Goal: Task Accomplishment & Management: Manage account settings

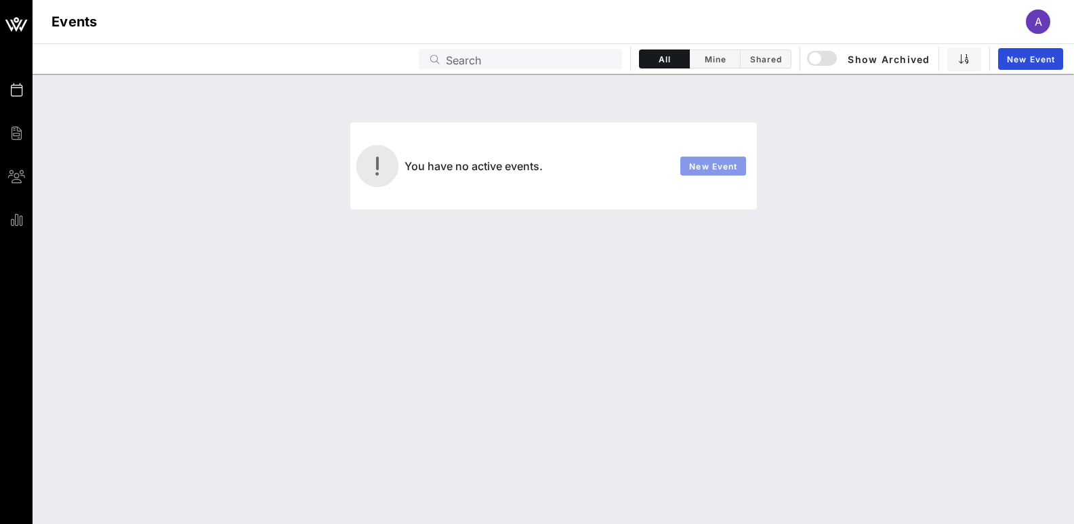
click at [719, 161] on span "New Event" at bounding box center [712, 166] width 49 height 10
click at [728, 56] on span "Mine" at bounding box center [715, 59] width 34 height 10
click at [751, 56] on span "Shared" at bounding box center [766, 59] width 34 height 10
click at [677, 66] on button "All" at bounding box center [664, 58] width 51 height 19
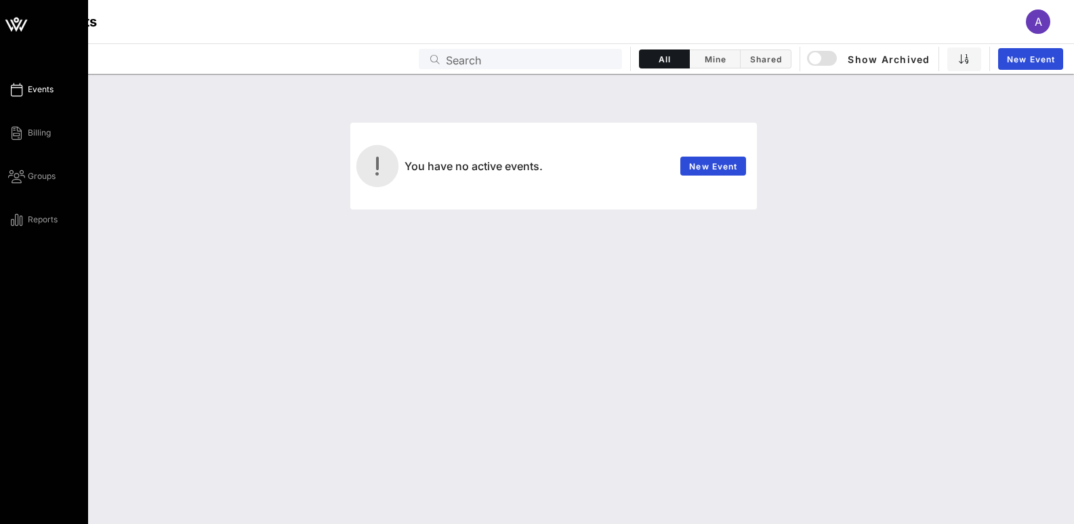
click at [29, 98] on div "Events Billing Groups Reports" at bounding box center [48, 154] width 80 height 146
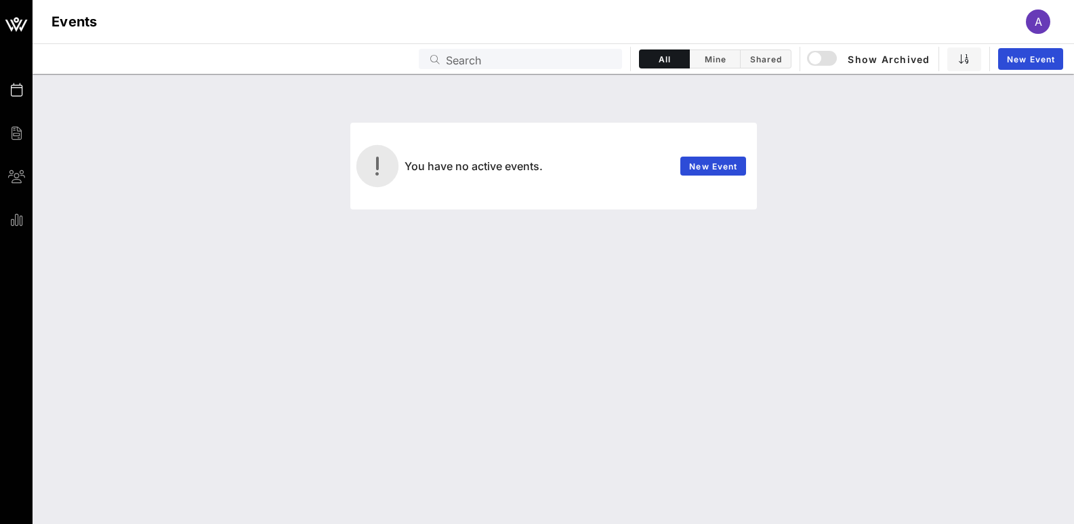
click at [1034, 25] on span "A" at bounding box center [1037, 22] width 7 height 14
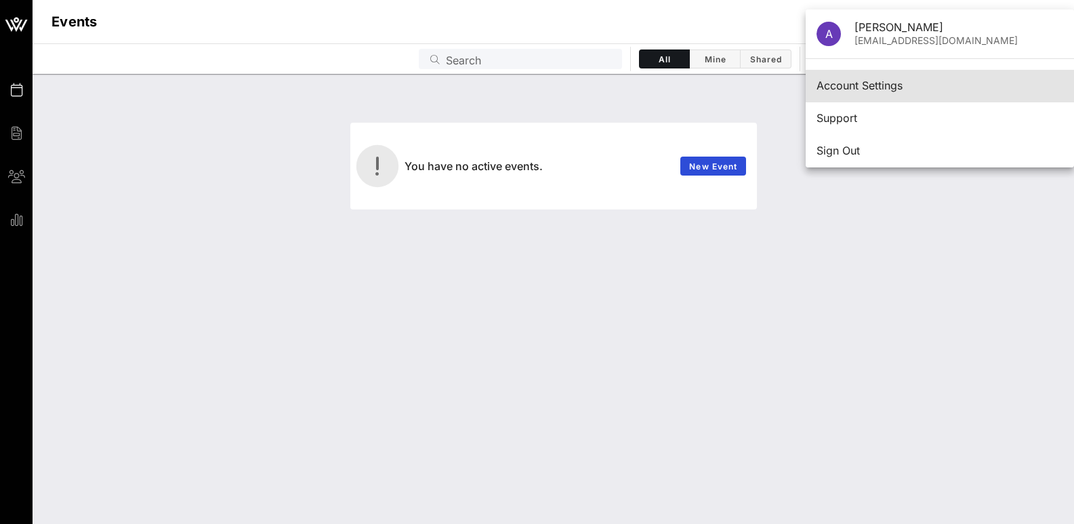
click at [920, 88] on div "Account Settings" at bounding box center [939, 85] width 247 height 13
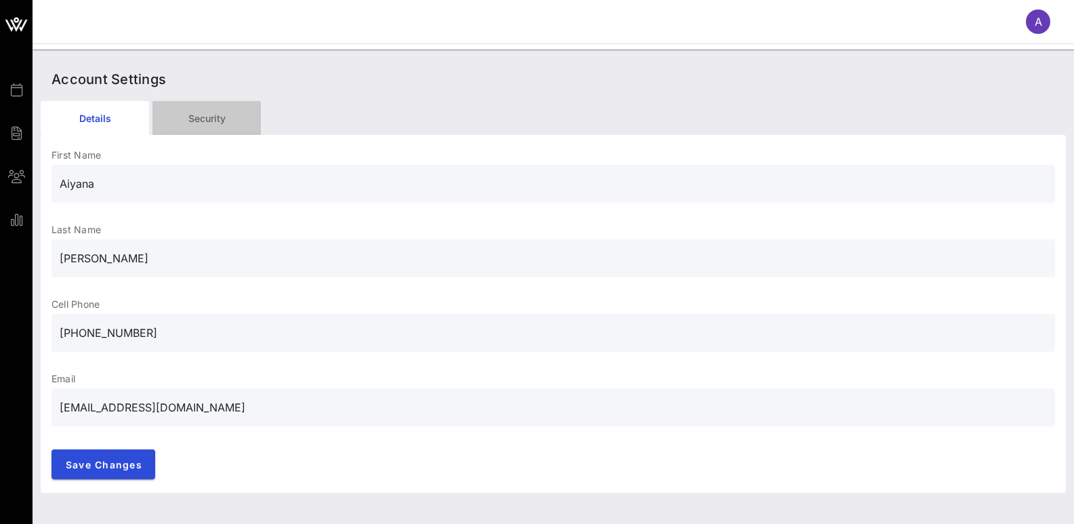
click at [207, 126] on div "Security" at bounding box center [206, 118] width 108 height 34
